Goal: Navigation & Orientation: Find specific page/section

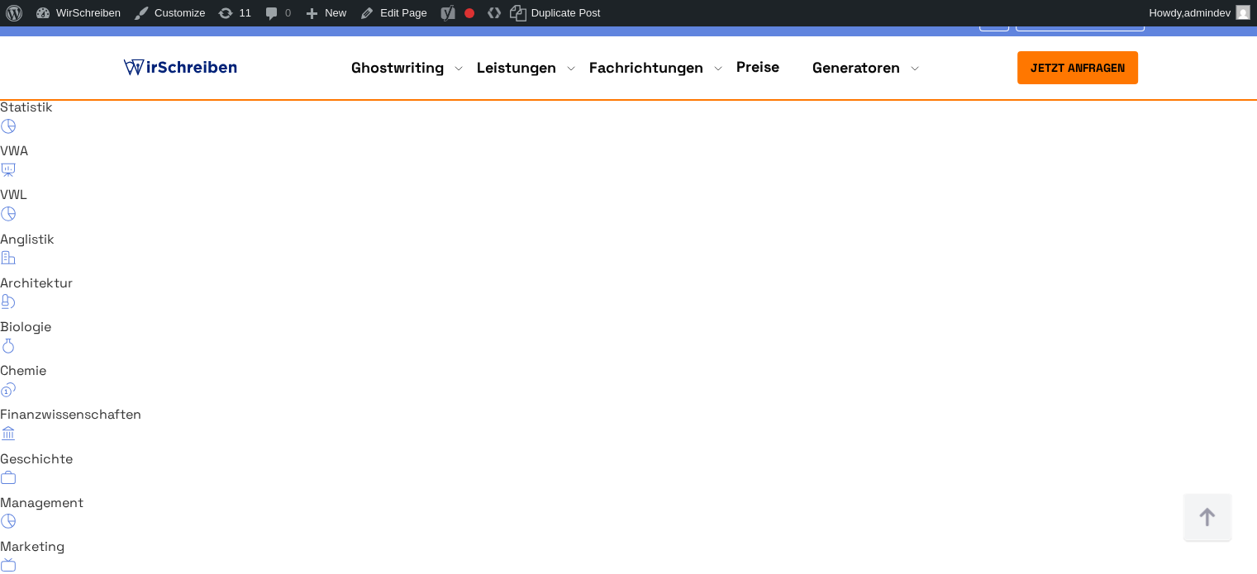
scroll to position [11359, 0]
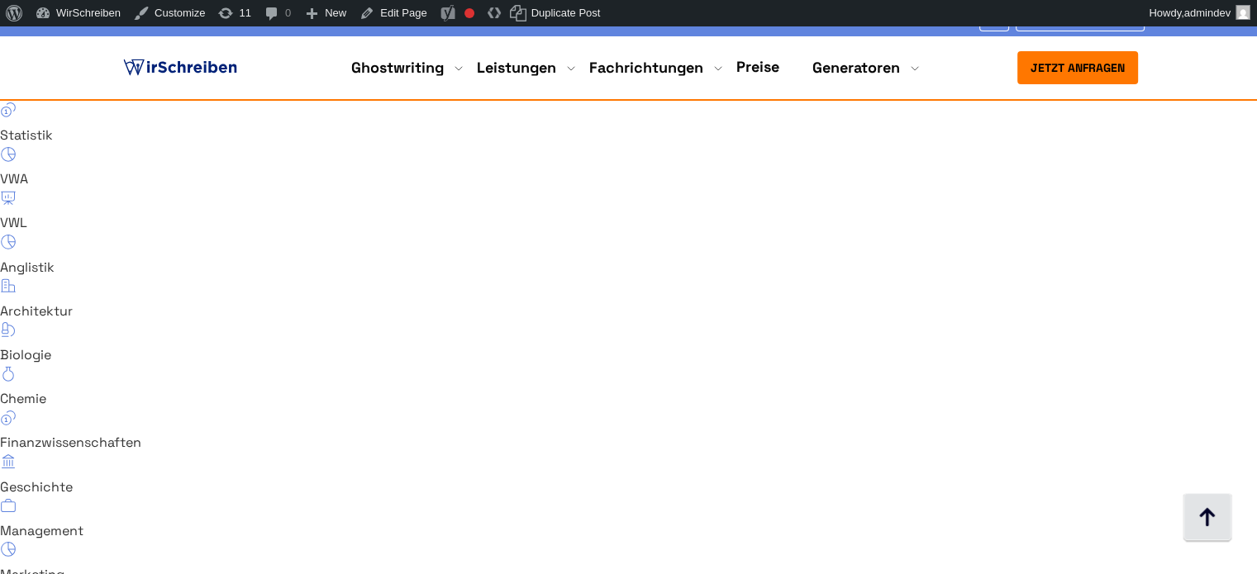
click at [1206, 523] on img at bounding box center [1207, 518] width 50 height 50
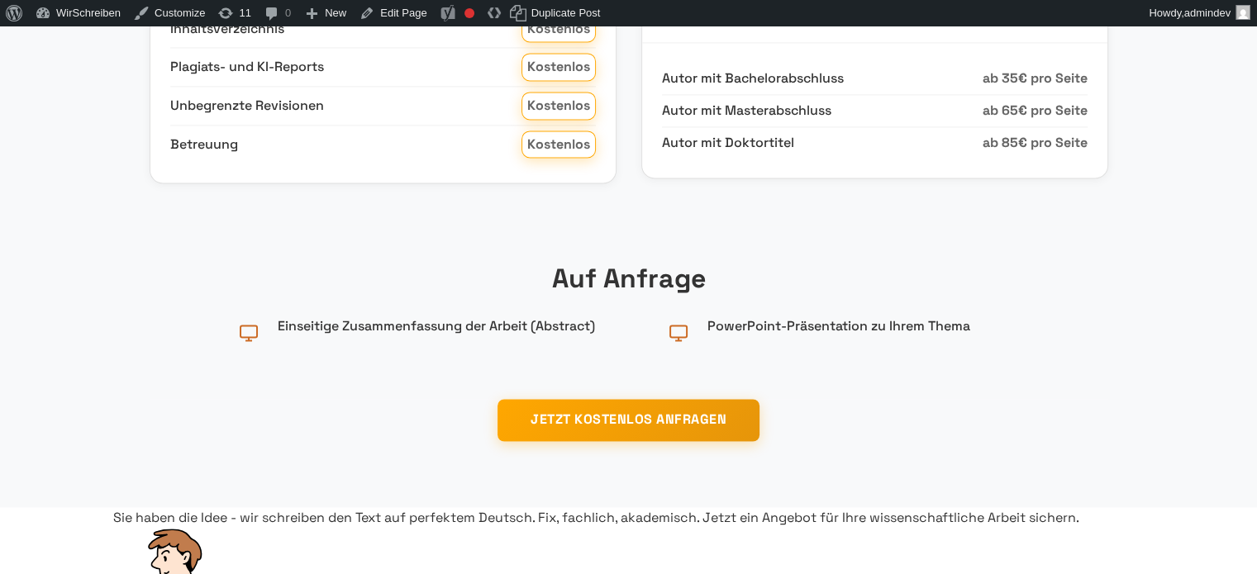
scroll to position [0, 0]
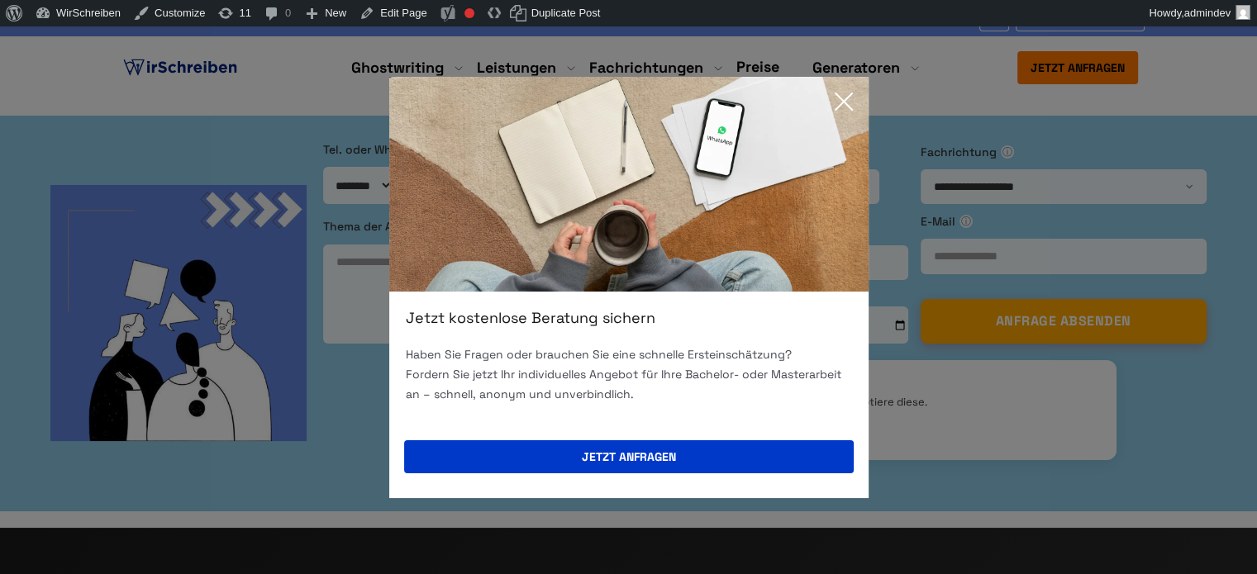
click at [849, 105] on icon at bounding box center [843, 101] width 33 height 33
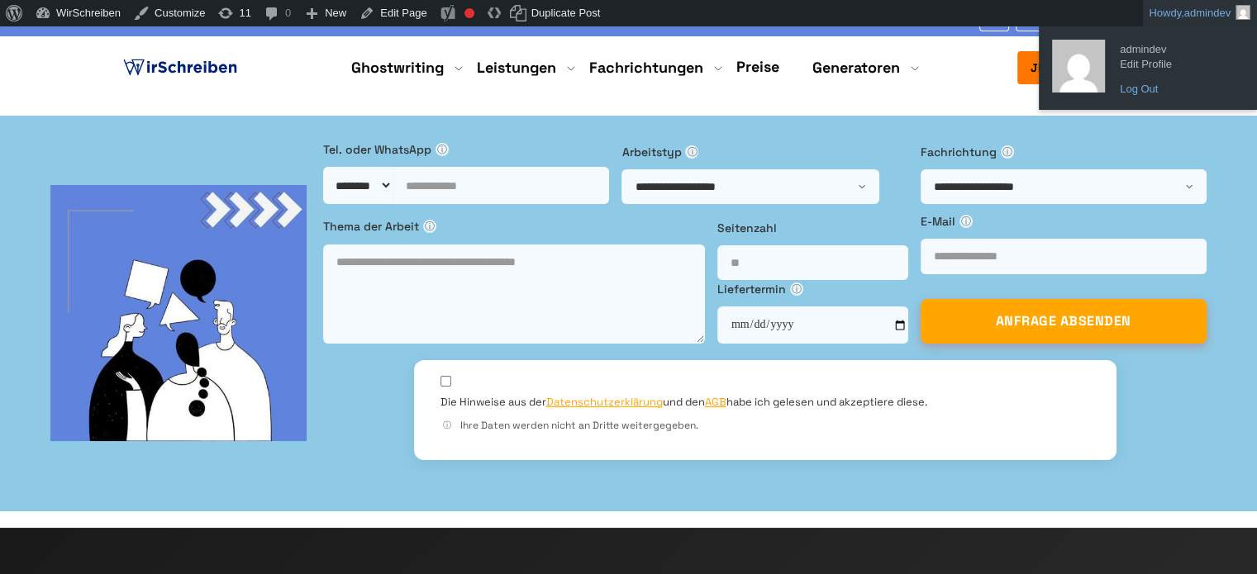
click at [1148, 89] on link "Log Out" at bounding box center [1177, 88] width 132 height 21
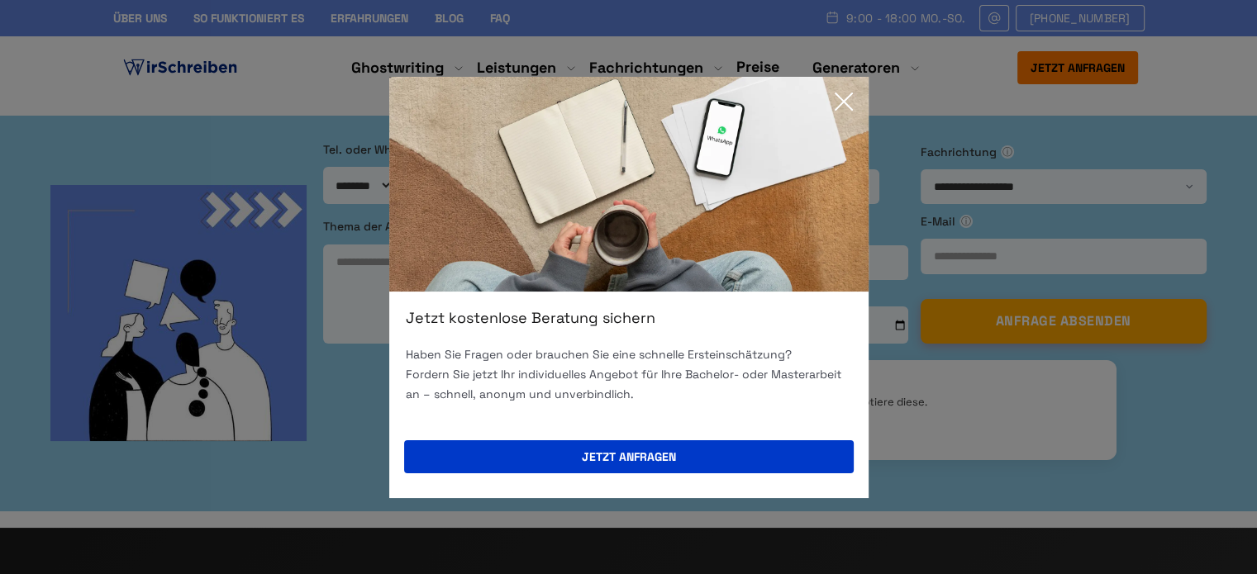
click at [839, 100] on icon at bounding box center [843, 101] width 33 height 33
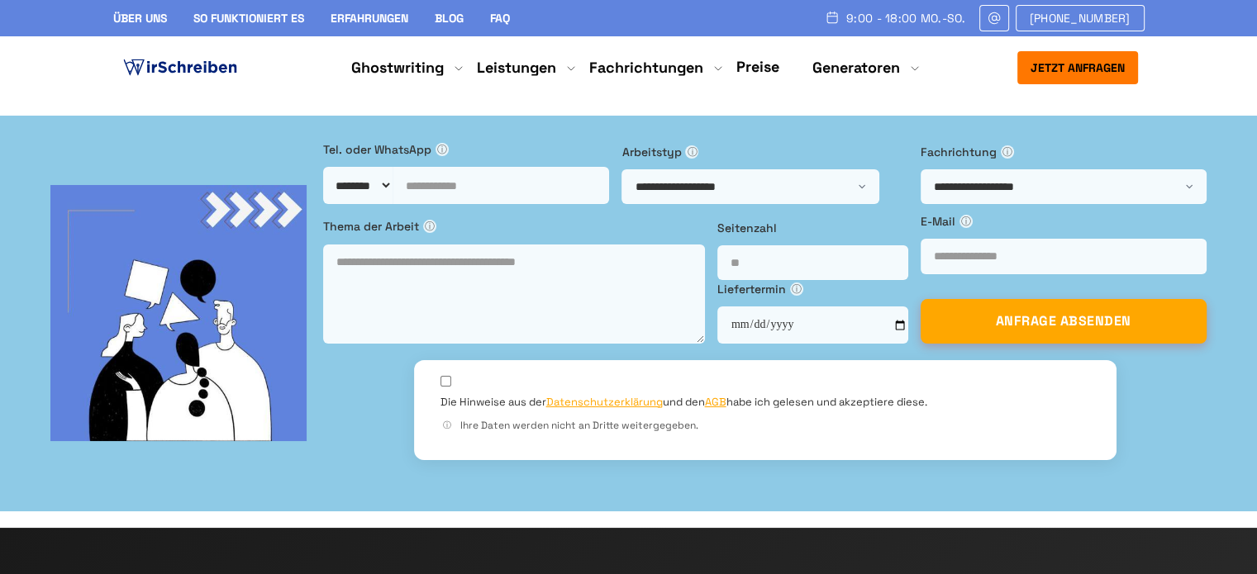
drag, startPoint x: 461, startPoint y: 0, endPoint x: 742, endPoint y: 274, distance: 392.6
drag, startPoint x: 66, startPoint y: 346, endPoint x: 522, endPoint y: 485, distance: 476.7
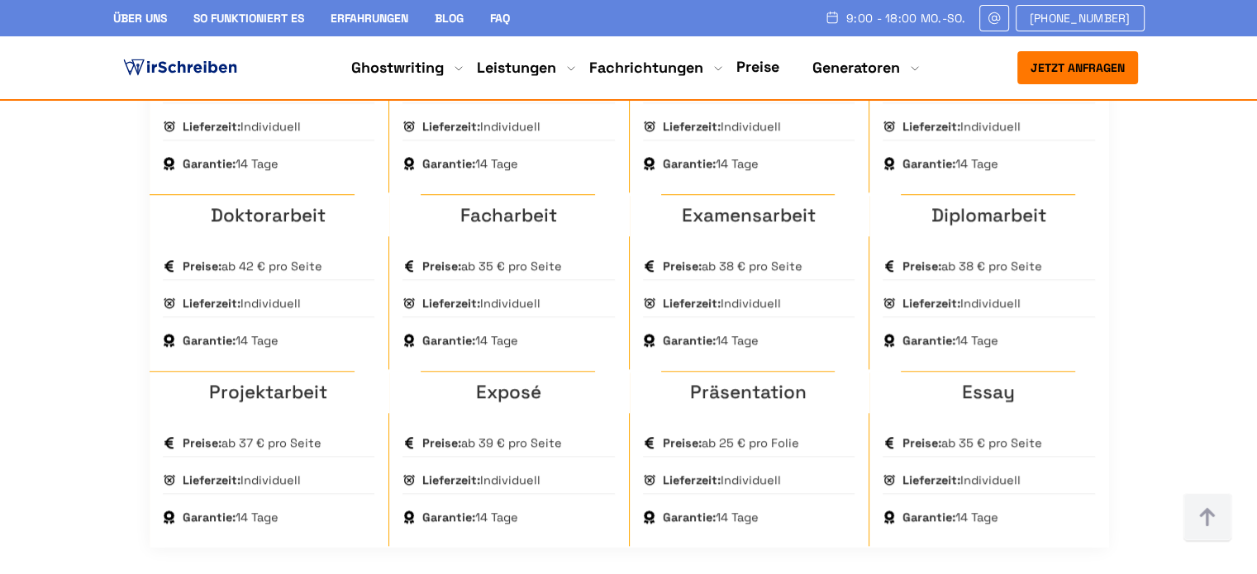
scroll to position [1239, 0]
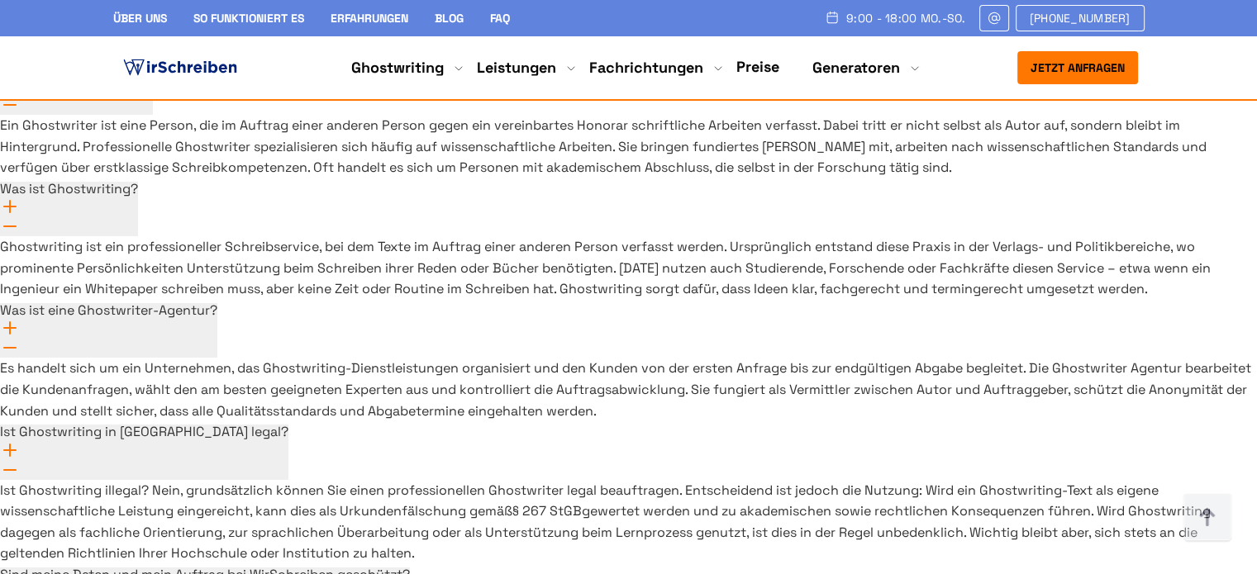
scroll to position [12272, 0]
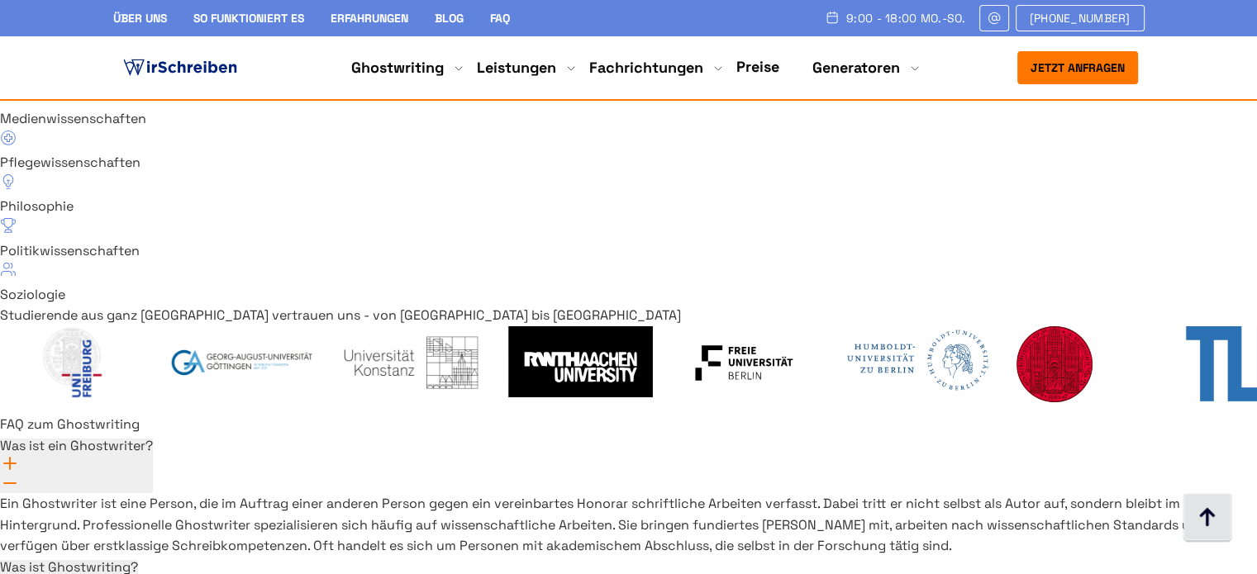
click at [1195, 529] on img at bounding box center [1207, 518] width 50 height 50
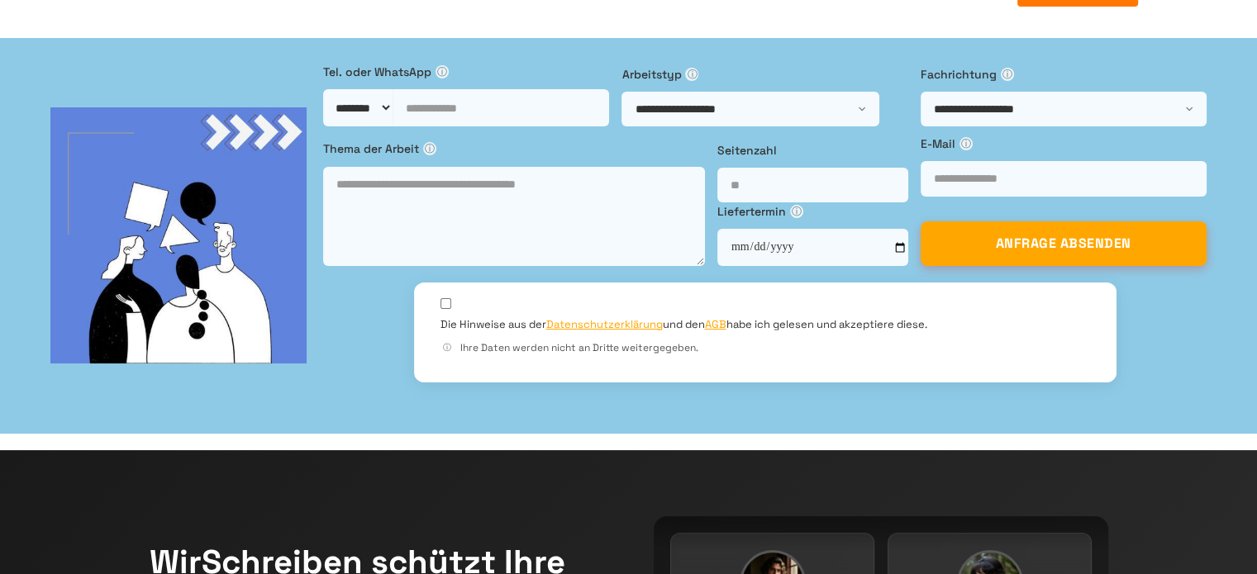
scroll to position [0, 0]
